Goal: Task Accomplishment & Management: Use online tool/utility

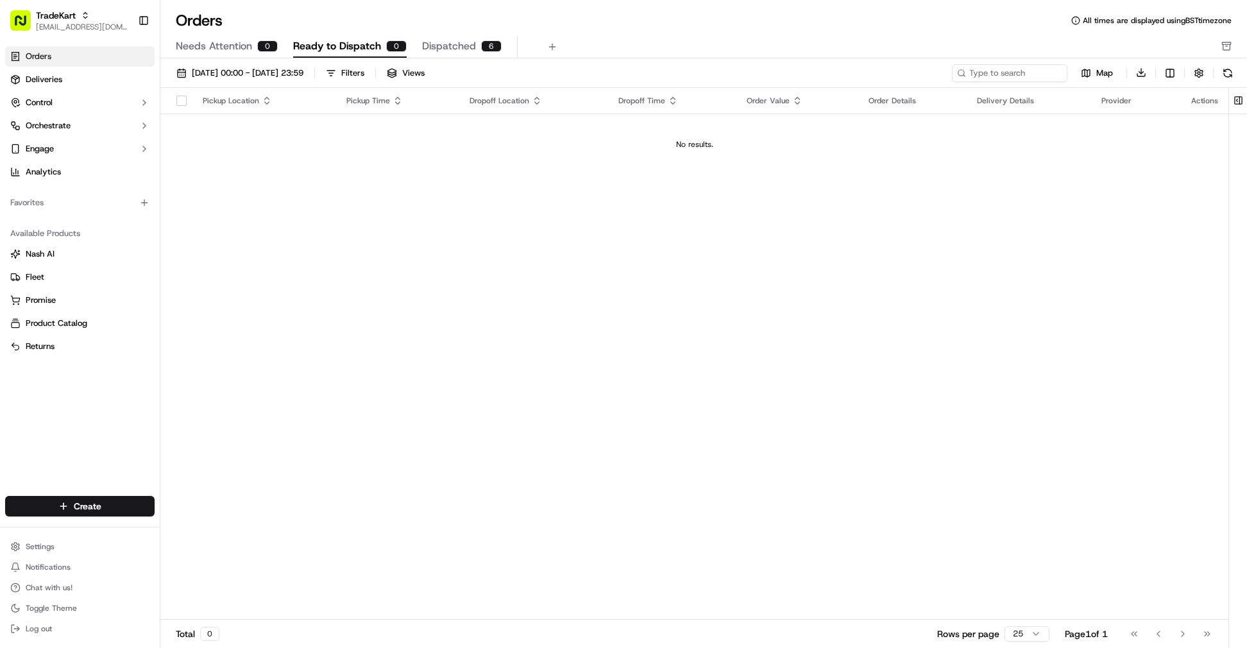
click at [636, 38] on div "Needs Attention 0 Ready to Dispatch 0 Dispatched 6" at bounding box center [695, 47] width 1038 height 22
click at [53, 82] on span "Deliveries" at bounding box center [44, 80] width 37 height 12
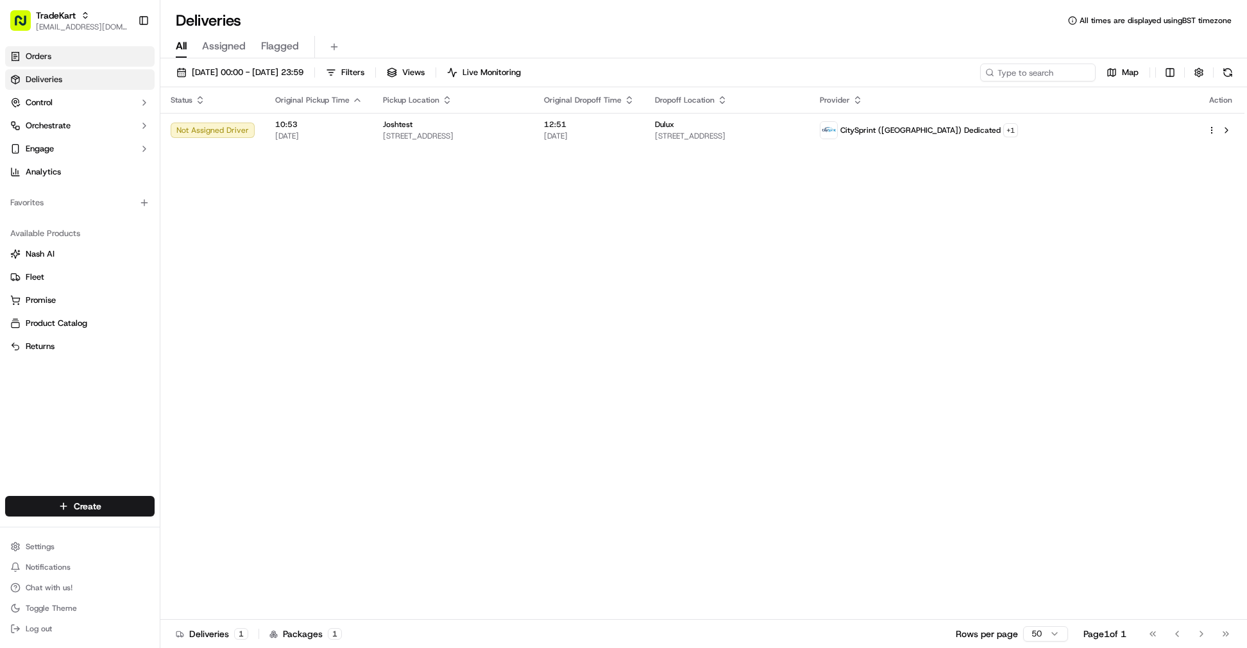
click at [99, 60] on link "Orders" at bounding box center [79, 56] width 149 height 21
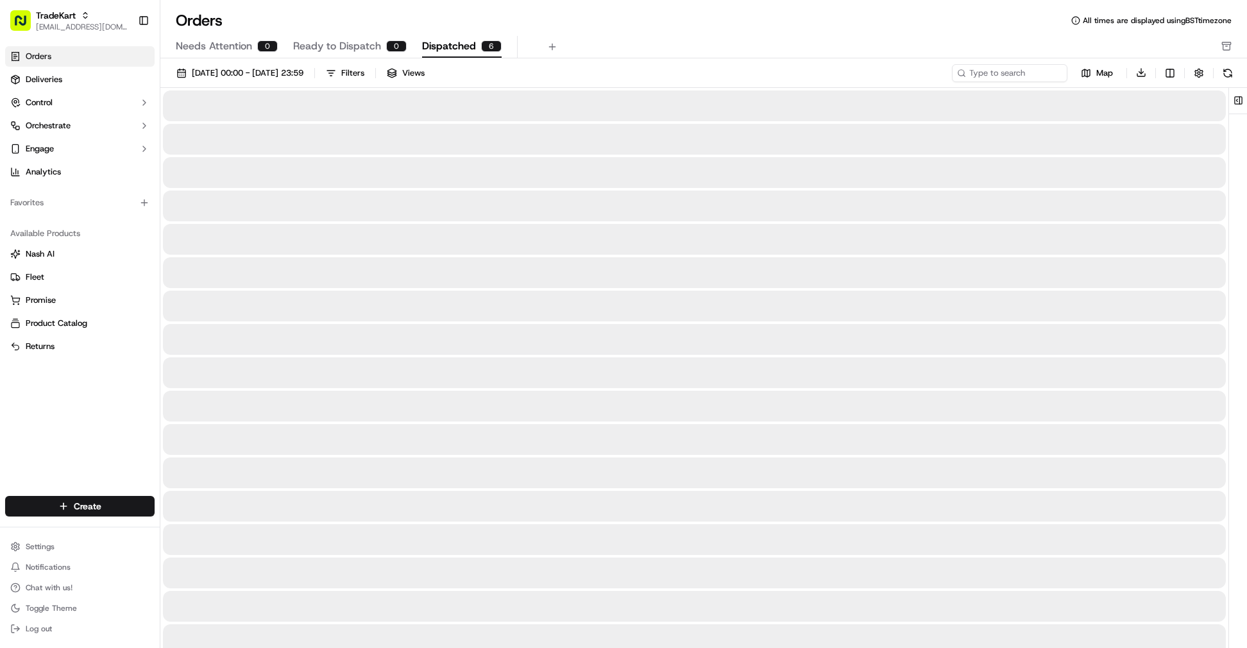
click at [432, 47] on span "Dispatched" at bounding box center [449, 45] width 54 height 15
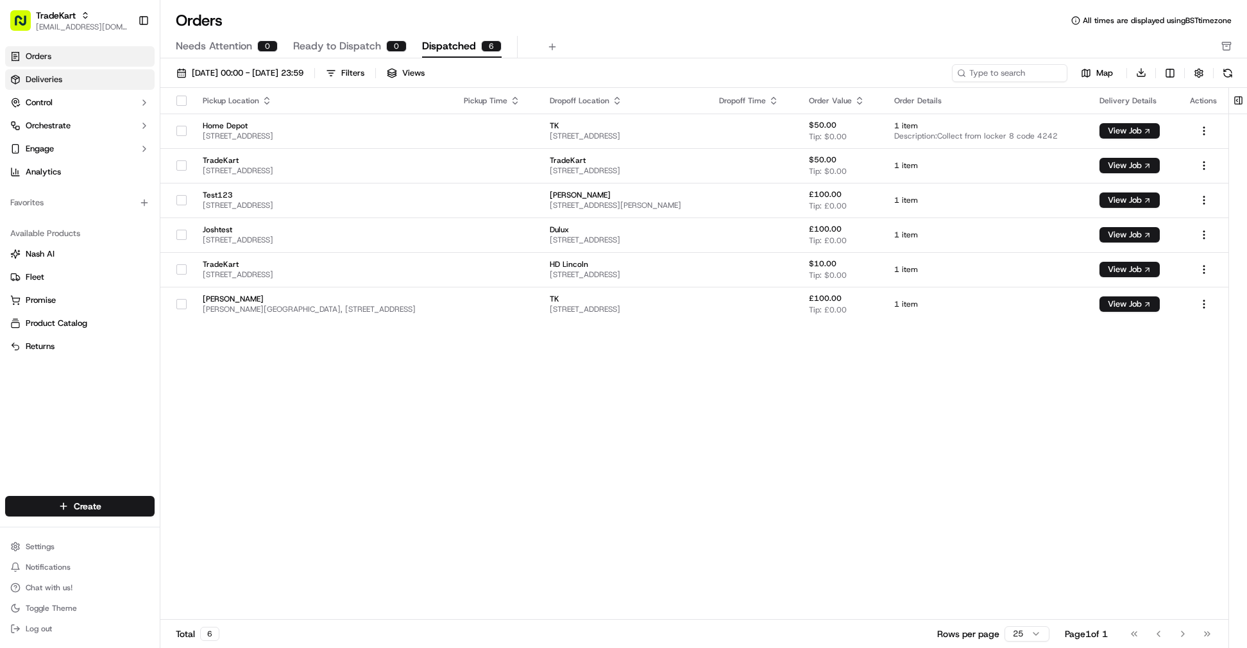
click at [95, 80] on link "Deliveries" at bounding box center [79, 79] width 149 height 21
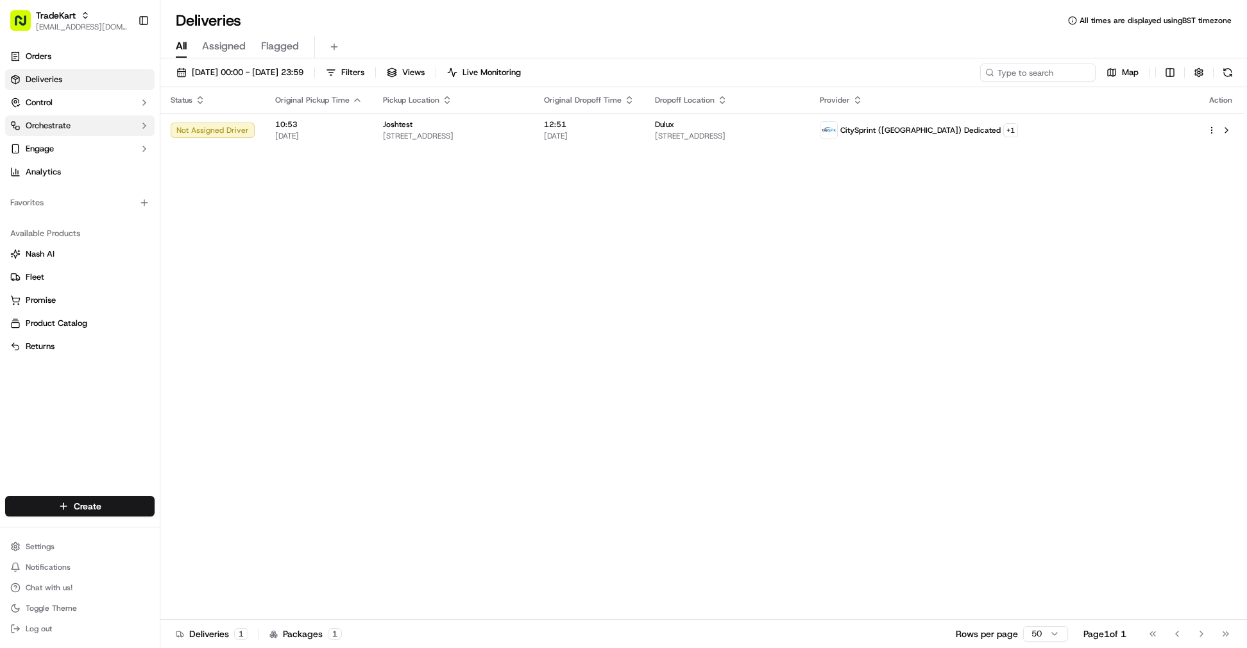
click at [145, 131] on button "Orchestrate" at bounding box center [79, 125] width 149 height 21
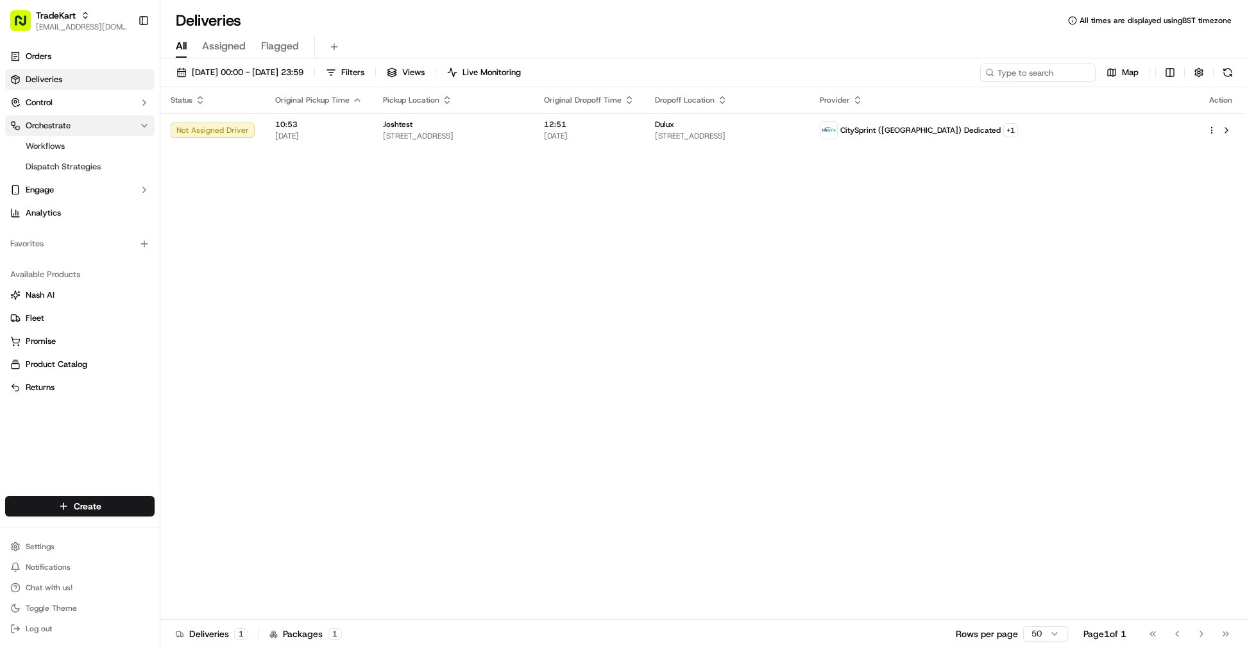
click at [146, 128] on icon "button" at bounding box center [144, 126] width 10 height 10
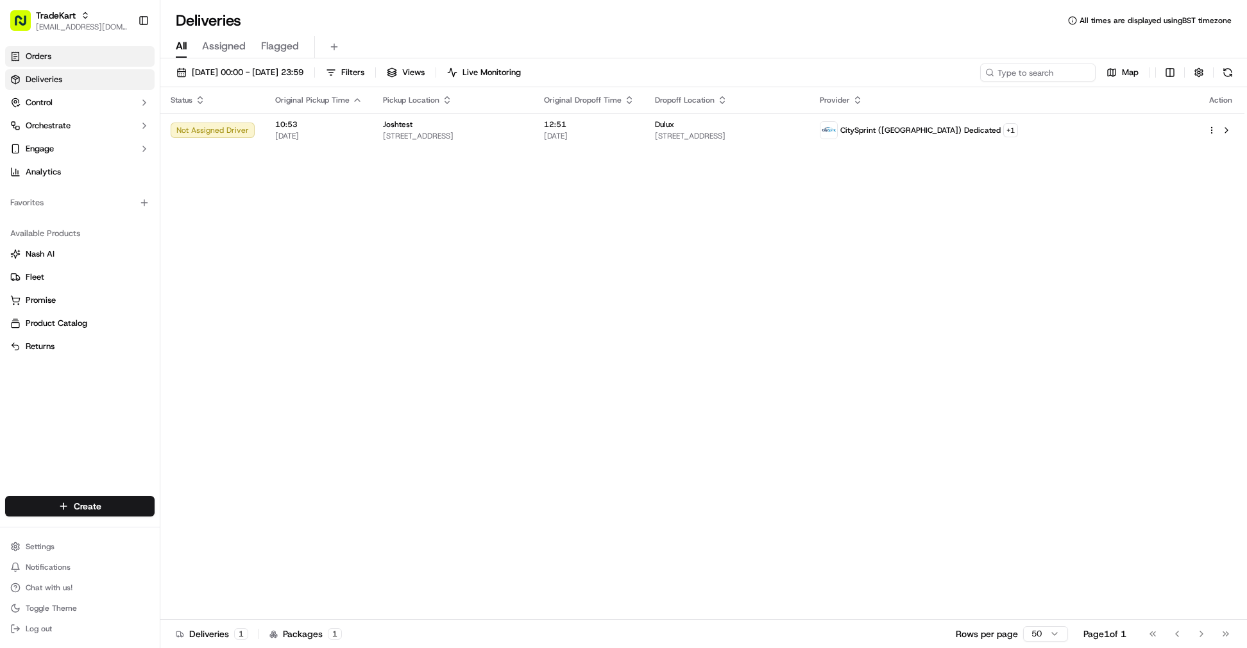
click at [117, 53] on link "Orders" at bounding box center [79, 56] width 149 height 21
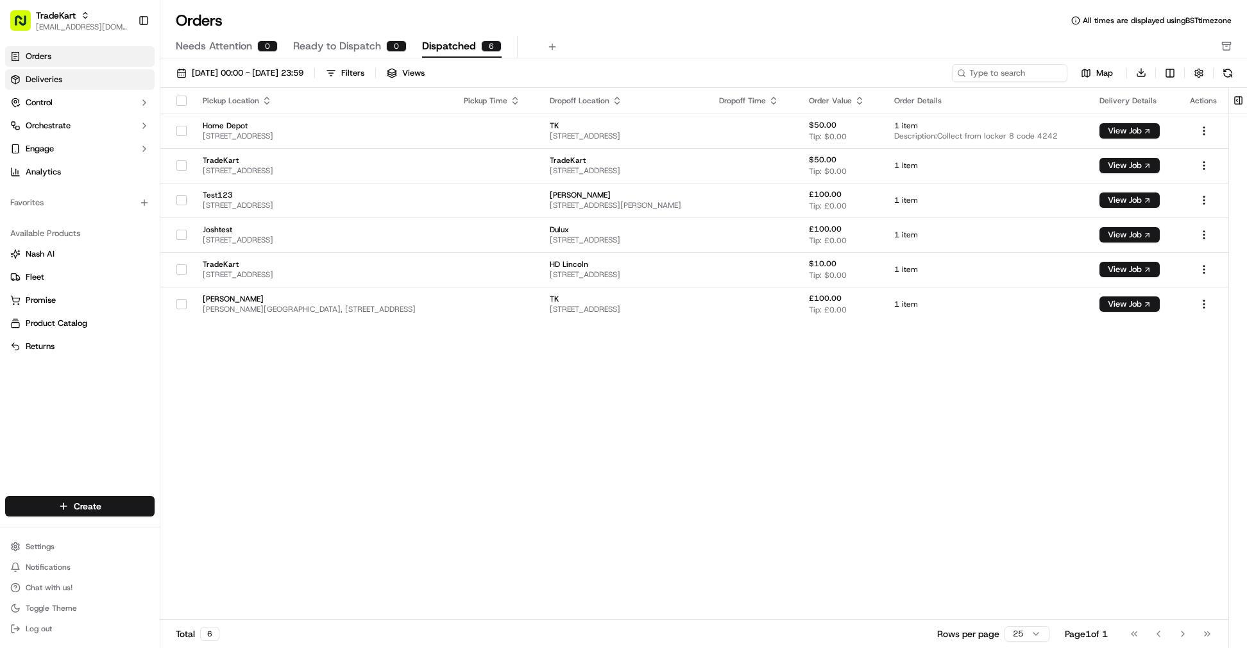
click at [114, 85] on link "Deliveries" at bounding box center [79, 79] width 149 height 21
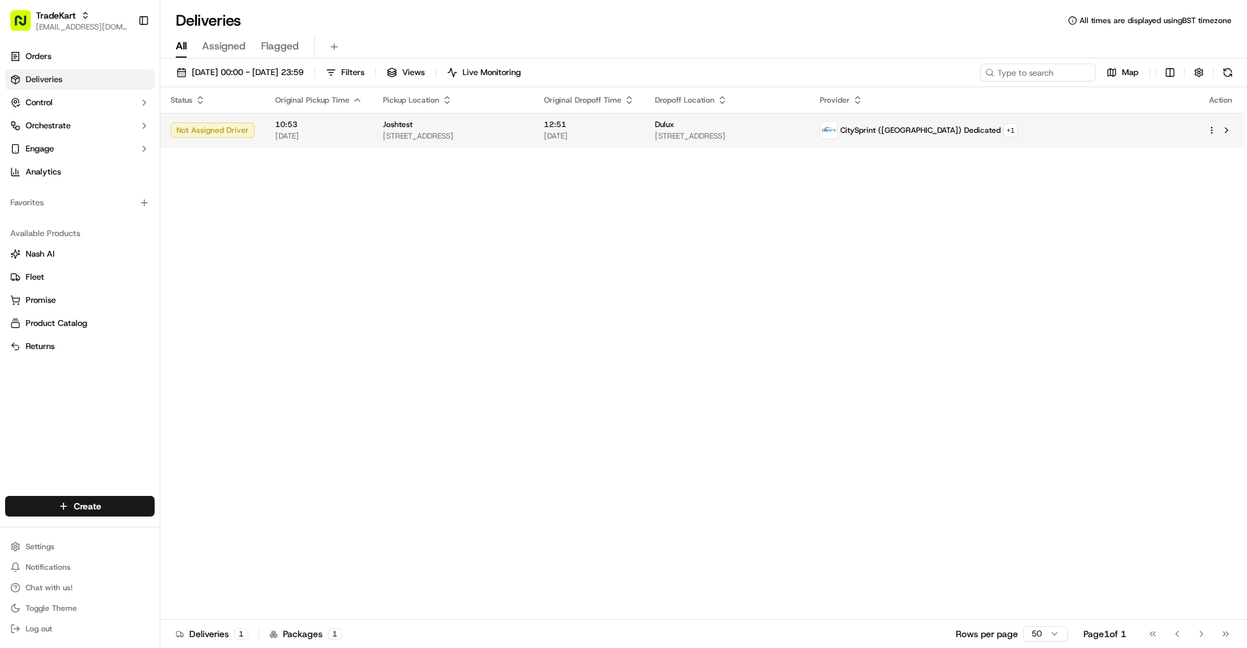
click at [246, 125] on div "Not Assigned Driver" at bounding box center [213, 130] width 84 height 15
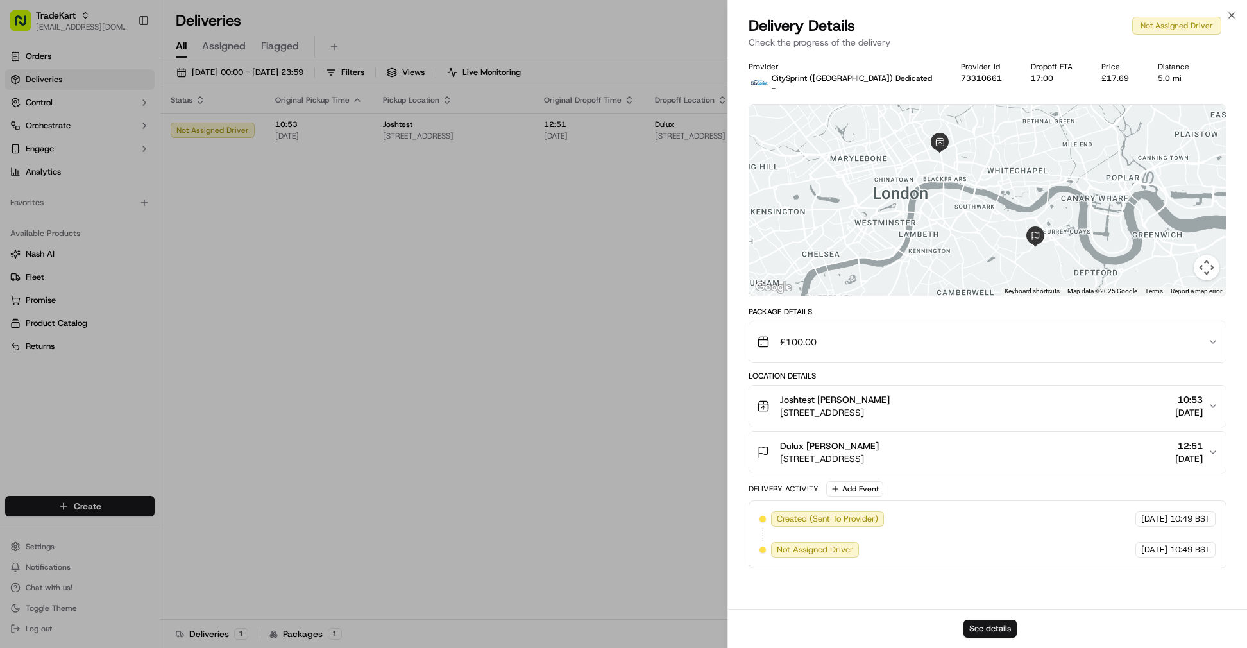
click at [990, 620] on button "See details" at bounding box center [990, 629] width 53 height 18
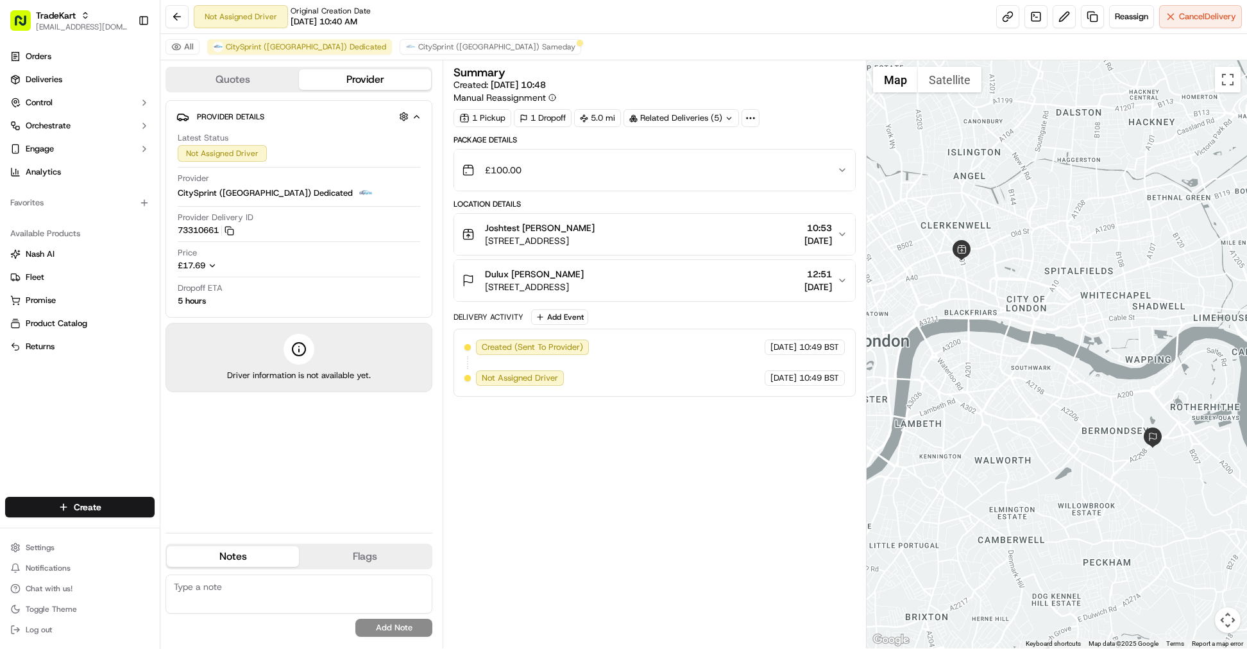
click at [252, 82] on button "Quotes" at bounding box center [233, 79] width 132 height 21
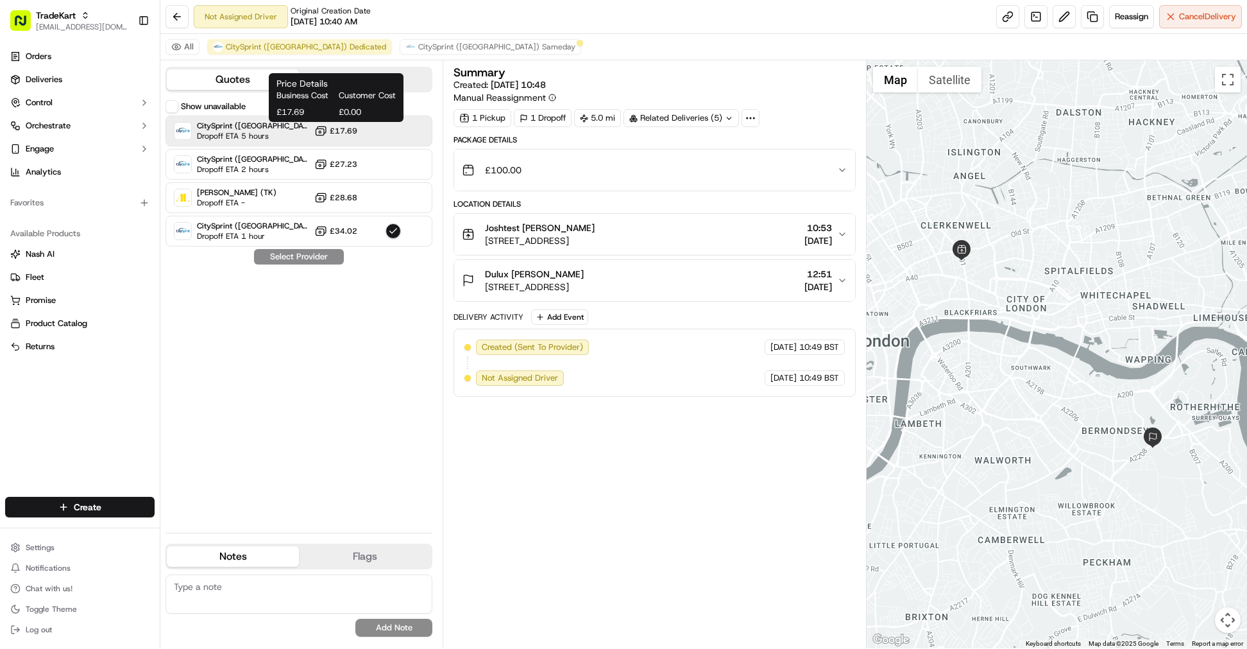
click at [350, 133] on span "£17.69" at bounding box center [344, 131] width 28 height 10
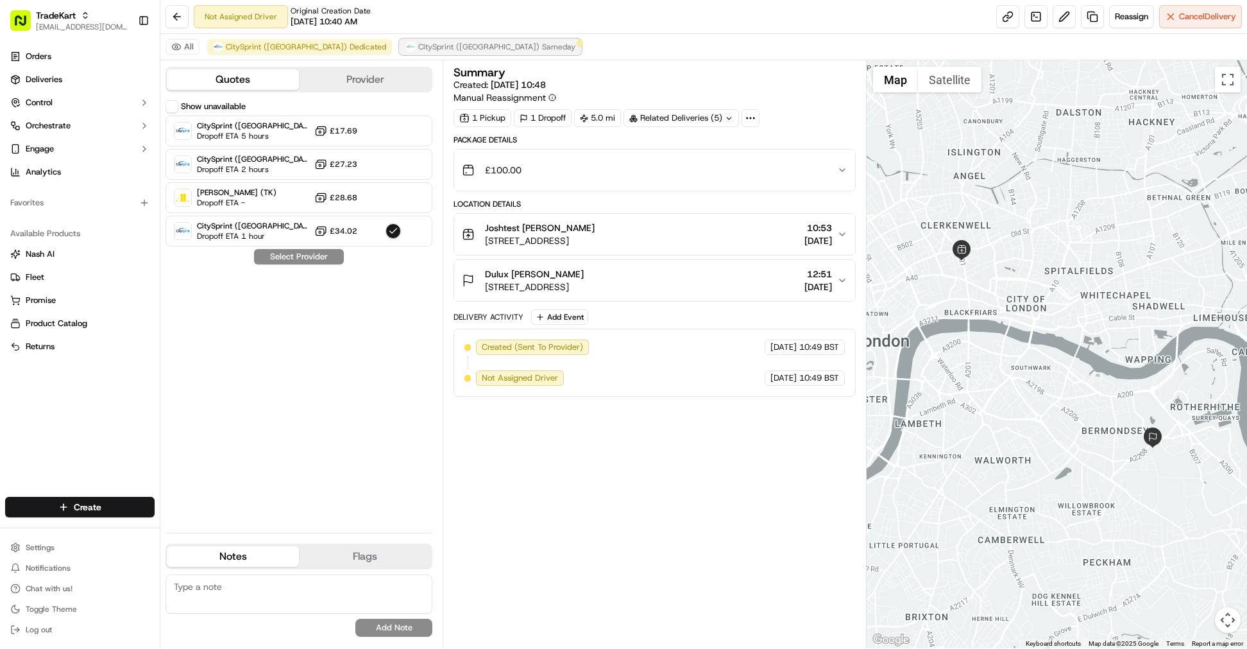
click at [418, 46] on span "CitySprint ([GEOGRAPHIC_DATA]) Sameday" at bounding box center [496, 47] width 157 height 10
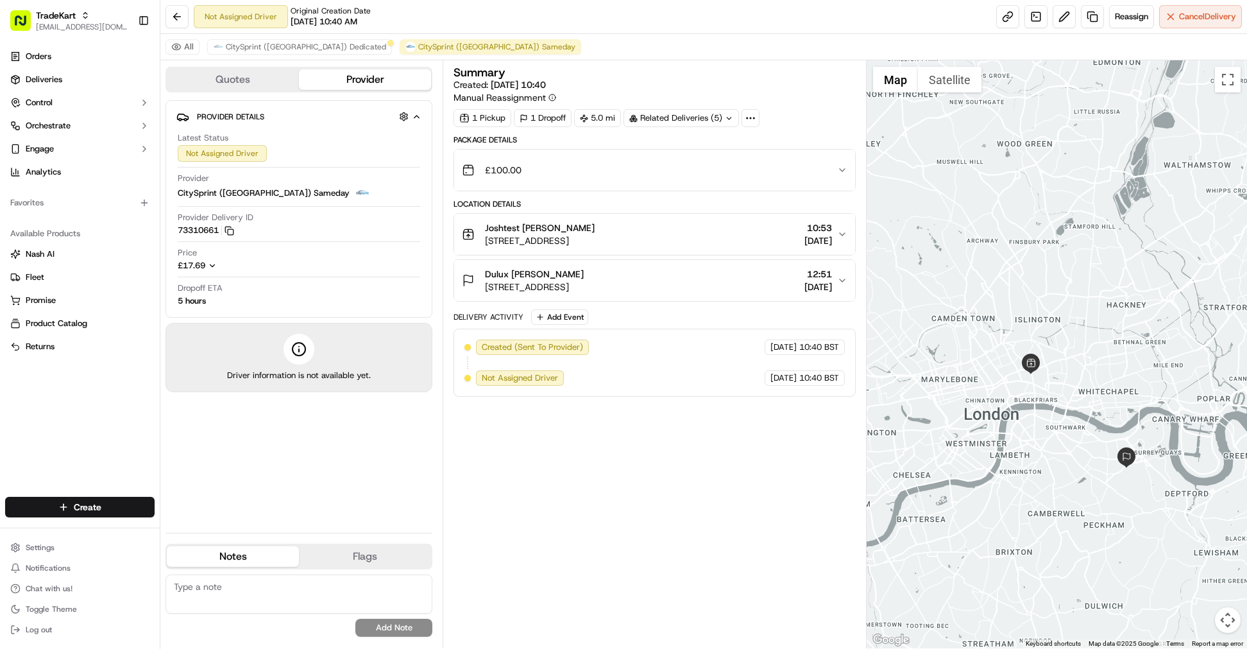
click at [418, 118] on icon "button" at bounding box center [417, 117] width 10 height 10
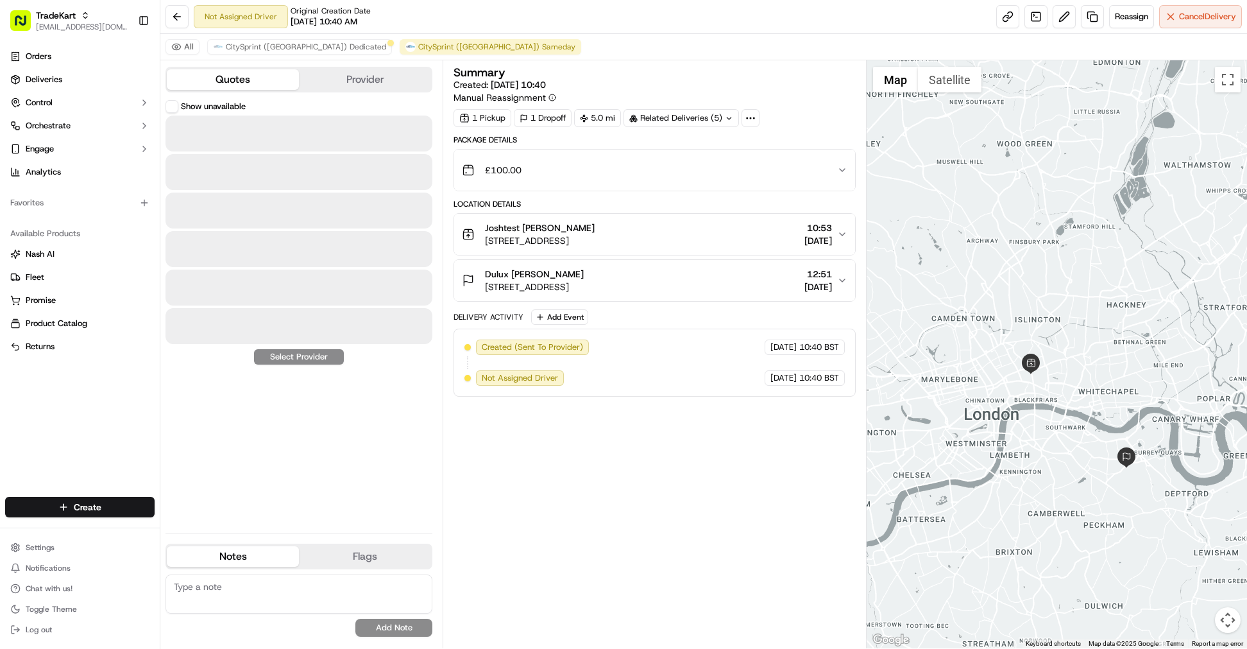
click at [275, 81] on button "Quotes" at bounding box center [233, 79] width 132 height 21
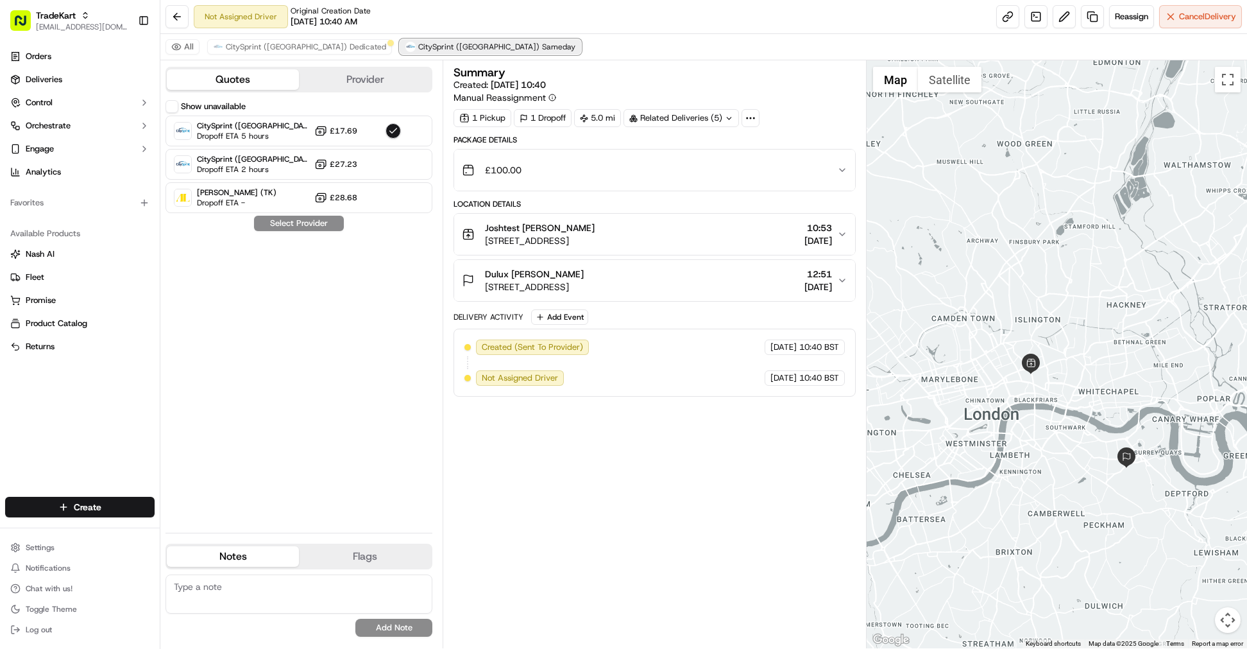
click at [418, 51] on span "CitySprint ([GEOGRAPHIC_DATA]) Sameday" at bounding box center [496, 47] width 157 height 10
click at [300, 52] on button "CitySprint ([GEOGRAPHIC_DATA]) Dedicated" at bounding box center [299, 46] width 185 height 15
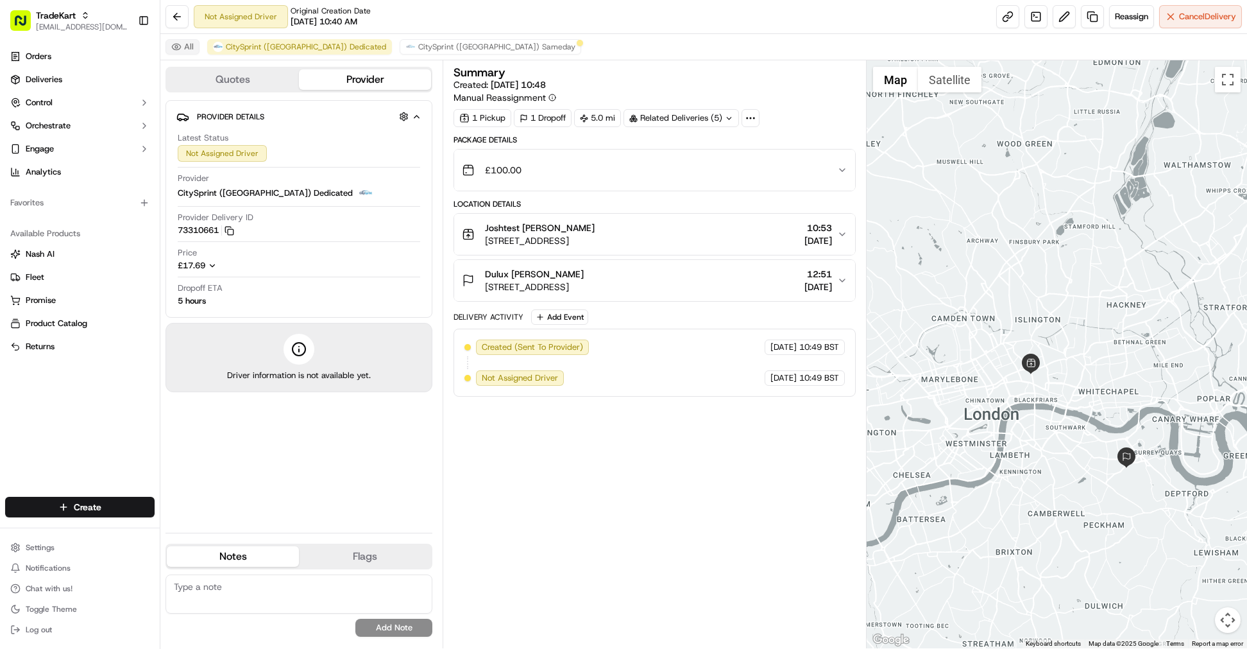
click at [185, 46] on button "All" at bounding box center [183, 46] width 34 height 15
